Goal: Information Seeking & Learning: Learn about a topic

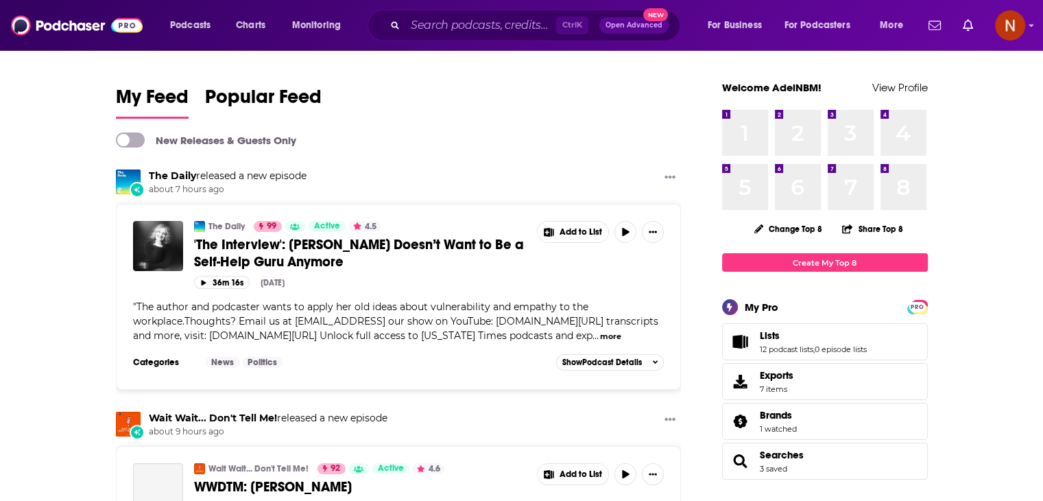
click at [466, 38] on div "Ctrl K Open Advanced New" at bounding box center [524, 26] width 313 height 32
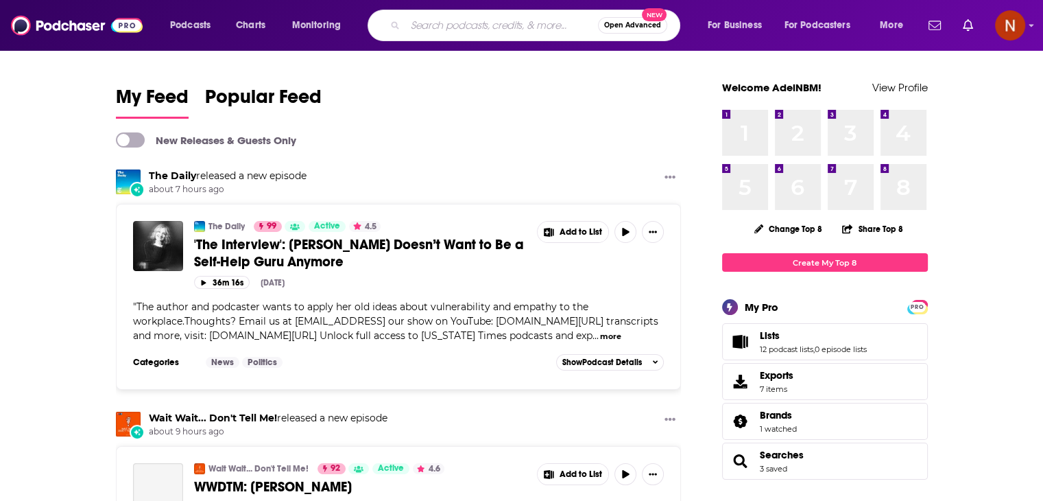
click at [483, 16] on input "Search podcasts, credits, & more..." at bounding box center [501, 25] width 193 height 22
paste input "أنا وإبني الملهم"
type input "أنا وإبني الملهم"
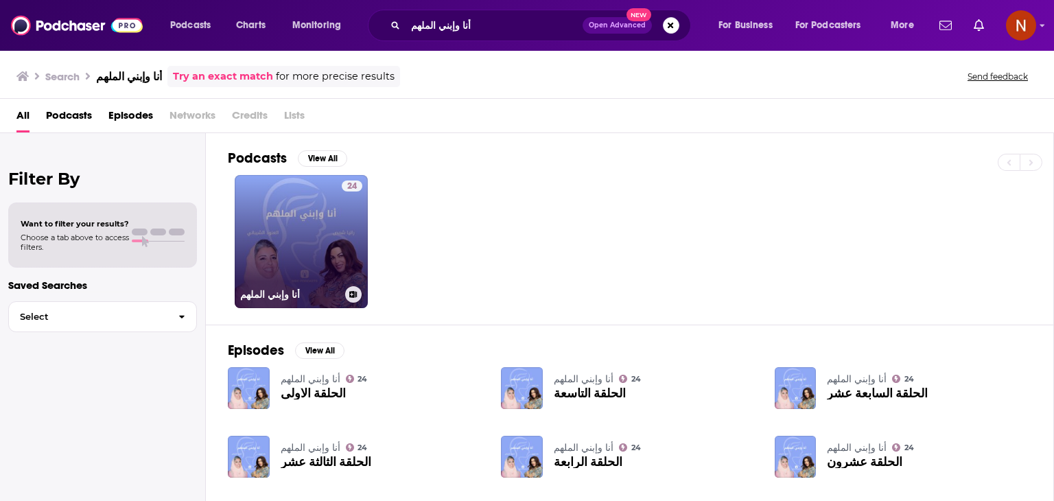
click at [327, 268] on link "24 أنا وإبني الملهم" at bounding box center [301, 241] width 133 height 133
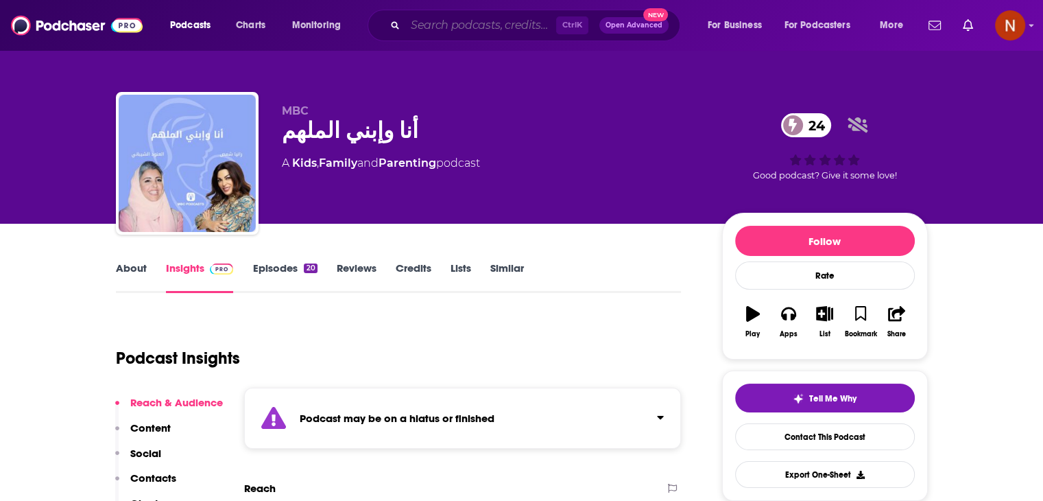
click at [455, 31] on input "Search podcasts, credits, & more..." at bounding box center [480, 25] width 151 height 22
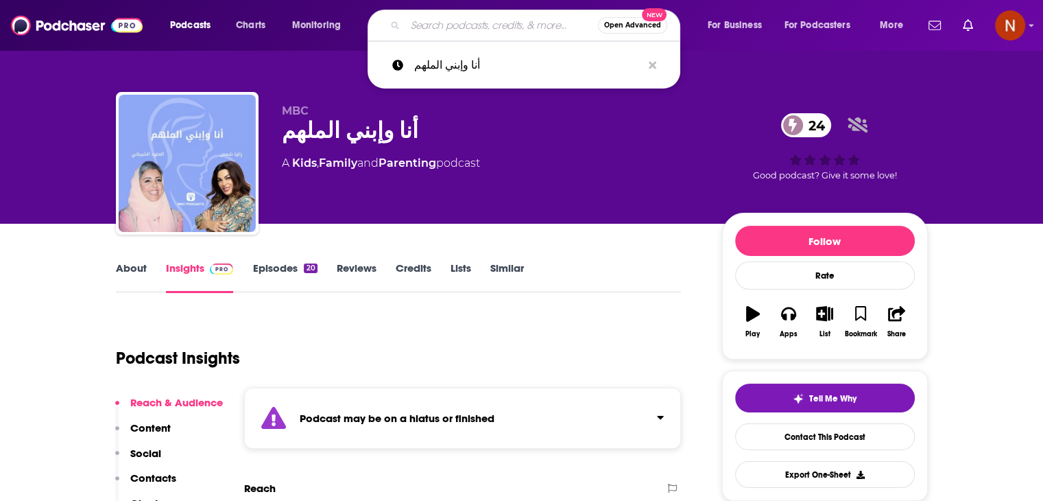
paste input "الخير فيك"
type input "الخير فيك"
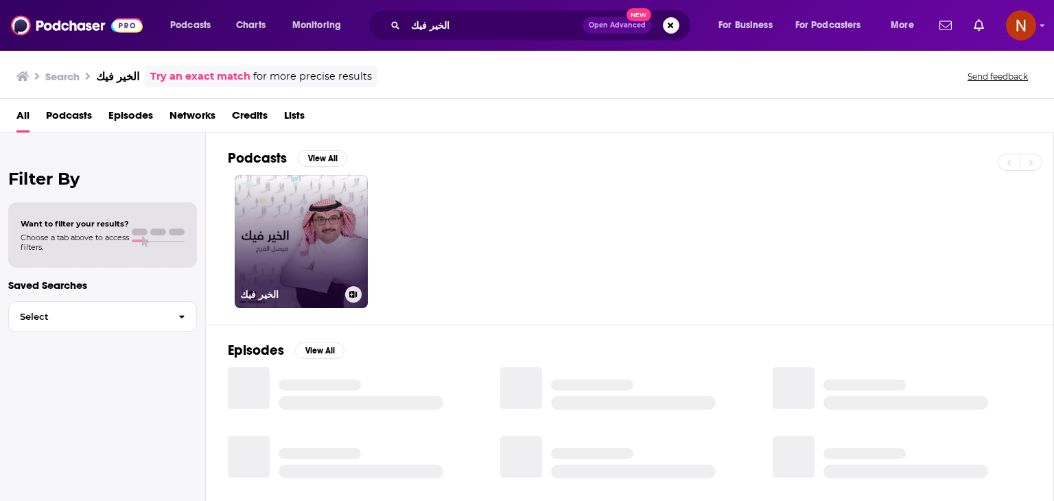
click at [310, 200] on link "الخير فيك" at bounding box center [301, 241] width 133 height 133
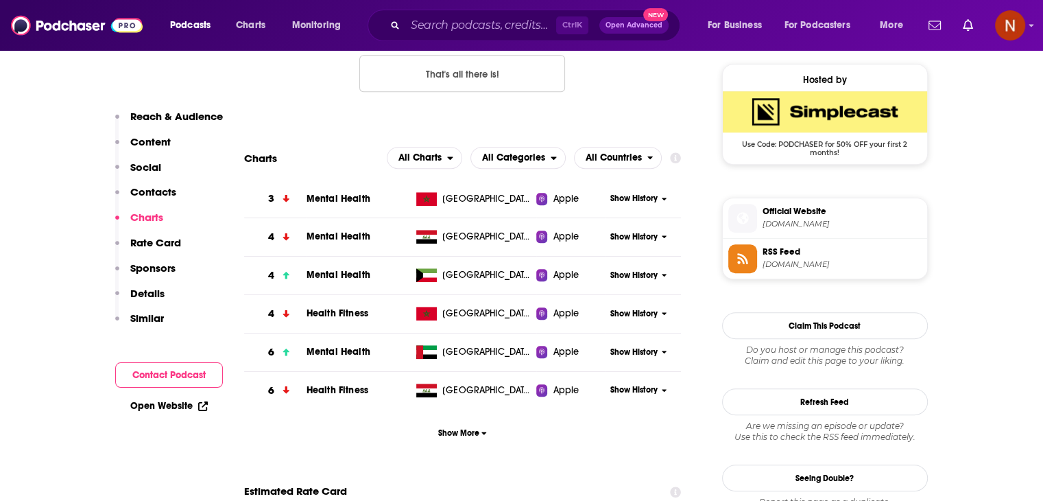
scroll to position [990, 0]
click at [471, 23] on input "Search podcasts, credits, & more..." at bounding box center [480, 25] width 151 height 22
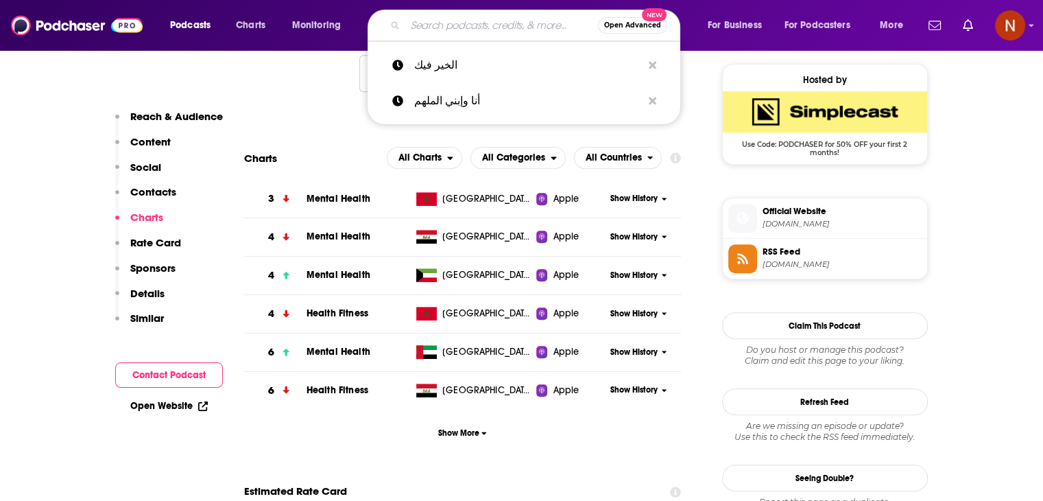
paste input "استراتيجيات تطوير القادة"
type input "استراتيجيات تطوير القادة"
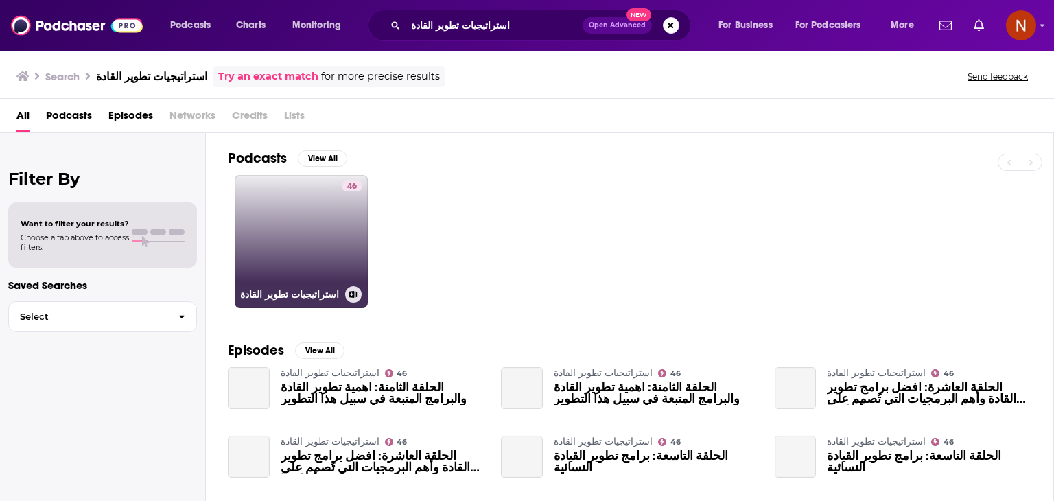
click at [329, 222] on link "46 استراتيجيات تطوير القادة" at bounding box center [301, 241] width 133 height 133
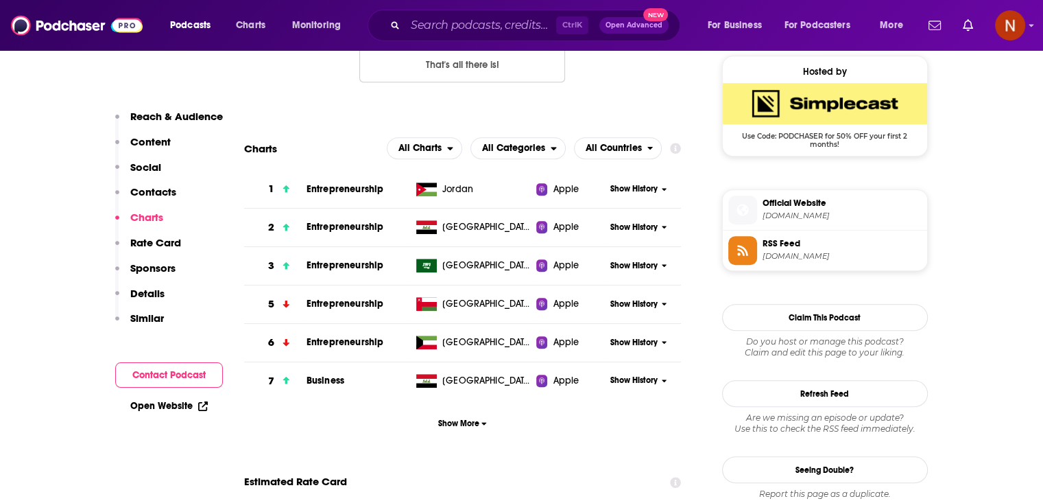
scroll to position [999, 0]
drag, startPoint x: 199, startPoint y: 321, endPoint x: 242, endPoint y: 95, distance: 229.8
click at [199, 321] on div "Reach & Audience Content Social Contacts Charts Rate Card Sponsors Details Simi…" at bounding box center [169, 223] width 108 height 227
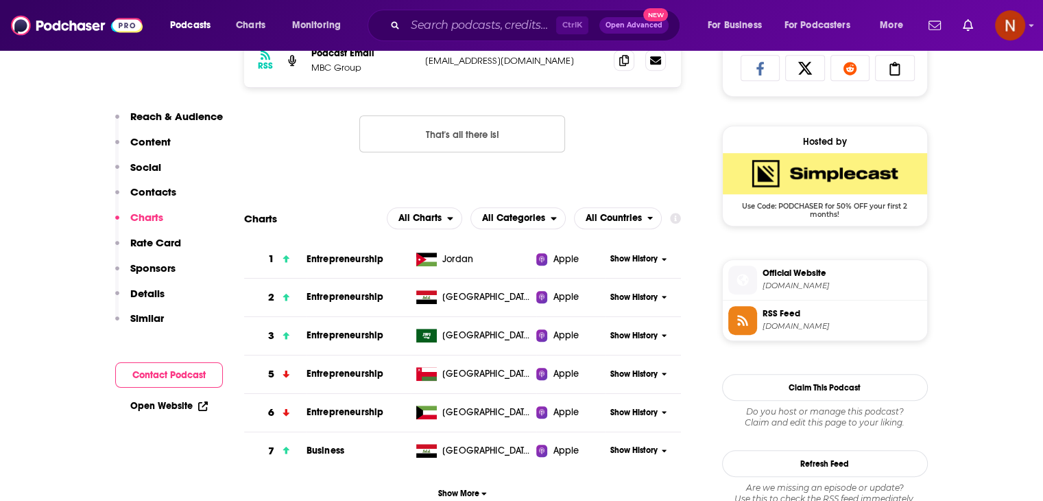
scroll to position [929, 0]
